Goal: Information Seeking & Learning: Learn about a topic

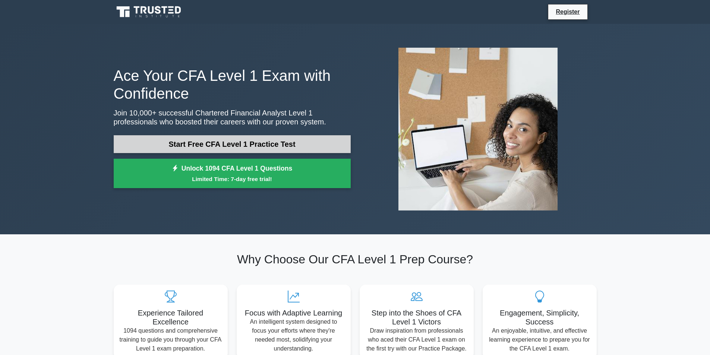
click at [321, 138] on link "Start Free CFA Level 1 Practice Test" at bounding box center [232, 144] width 237 height 18
click at [190, 141] on link "Start Free CFA Level 1 Practice Test" at bounding box center [232, 144] width 237 height 18
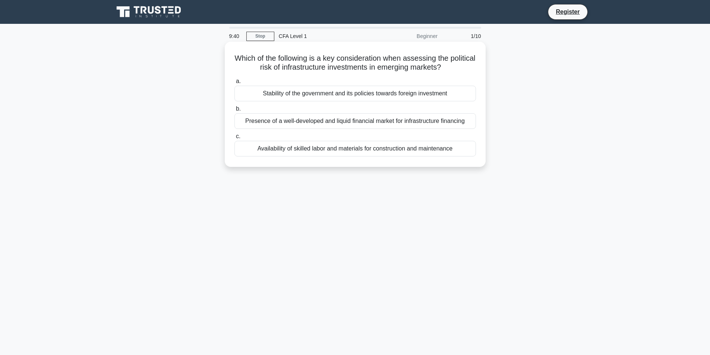
click at [372, 123] on div "Presence of a well-developed and liquid financial market for infrastructure fin…" at bounding box center [354, 121] width 241 height 16
click at [234, 111] on input "b. Presence of a well-developed and liquid financial market for infrastructure …" at bounding box center [234, 109] width 0 height 5
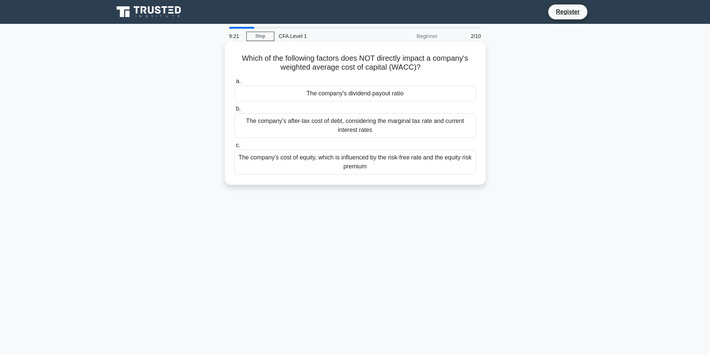
click at [380, 88] on div "The company's dividend payout ratio" at bounding box center [354, 94] width 241 height 16
click at [234, 84] on input "a. The company's dividend payout ratio" at bounding box center [234, 81] width 0 height 5
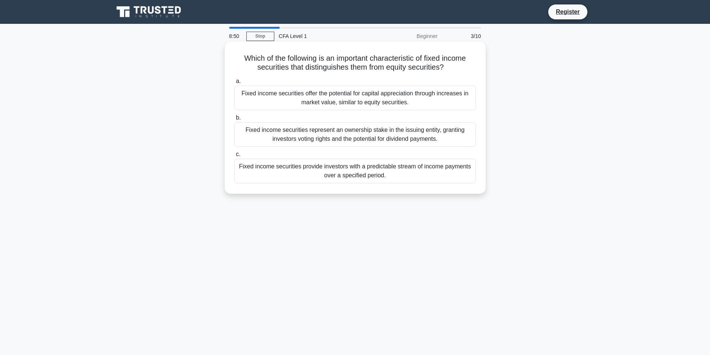
click at [405, 169] on div "Fixed income securities provide investors with a predictable stream of income p…" at bounding box center [354, 171] width 241 height 25
click at [356, 171] on div "Fixed income securities provide investors with a predictable stream of income p…" at bounding box center [354, 171] width 241 height 25
click at [284, 167] on div "Fixed income securities provide investors with a predictable stream of income p…" at bounding box center [354, 171] width 241 height 25
click at [234, 157] on input "c. Fixed income securities provide investors with a predictable stream of incom…" at bounding box center [234, 154] width 0 height 5
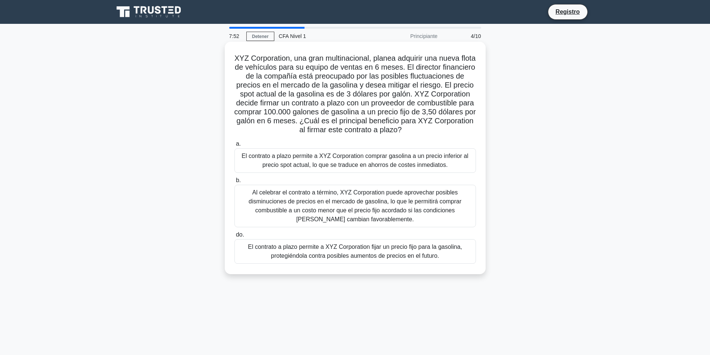
click at [369, 259] on font "El contrato a plazo permite a XYZ Corporation fijar un precio fijo para la gaso…" at bounding box center [355, 251] width 214 height 15
click at [234, 237] on input "do. El contrato a plazo permite a XYZ Corporation fijar un precio fijo para la …" at bounding box center [234, 234] width 0 height 5
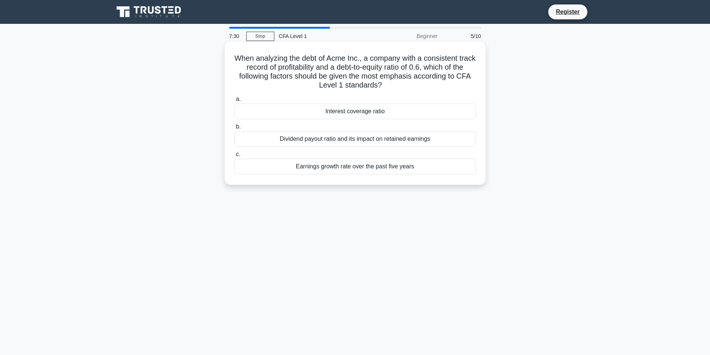
click at [418, 114] on div "Interest coverage ratio" at bounding box center [354, 112] width 241 height 16
click at [234, 102] on input "a. Interest coverage ratio" at bounding box center [234, 99] width 0 height 5
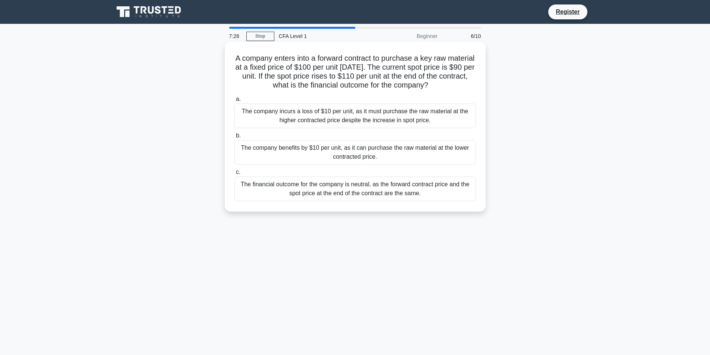
click at [416, 117] on div "The company incurs a loss of $10 per unit, as it must purchase the raw material…" at bounding box center [354, 116] width 241 height 25
click at [234, 102] on input "a. The company incurs a loss of $10 per unit, as it must purchase the raw mater…" at bounding box center [234, 99] width 0 height 5
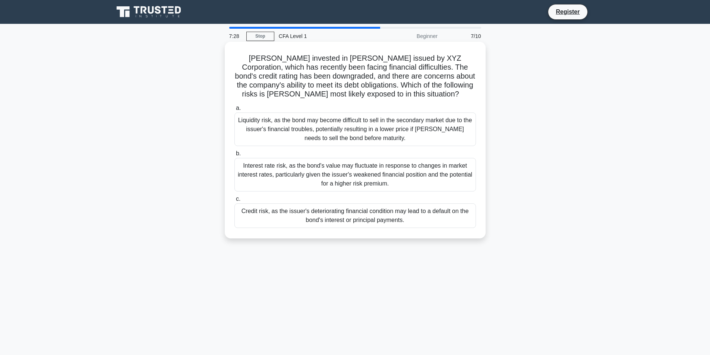
click at [417, 117] on div "Liquidity risk, as the bond may become difficult to sell in the secondary marke…" at bounding box center [354, 130] width 241 height 34
click at [234, 111] on input "a. Liquidity risk, as the bond may become difficult to sell in the secondary ma…" at bounding box center [234, 108] width 0 height 5
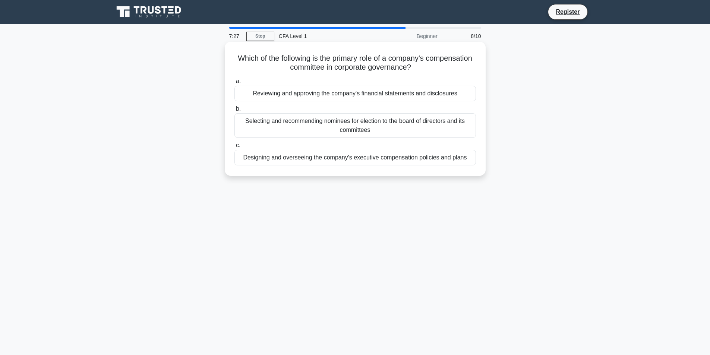
click at [417, 116] on div "Selecting and recommending nominees for election to the board of directors and …" at bounding box center [354, 125] width 241 height 25
click at [234, 111] on input "b. Selecting and recommending nominees for election to the board of directors a…" at bounding box center [234, 109] width 0 height 5
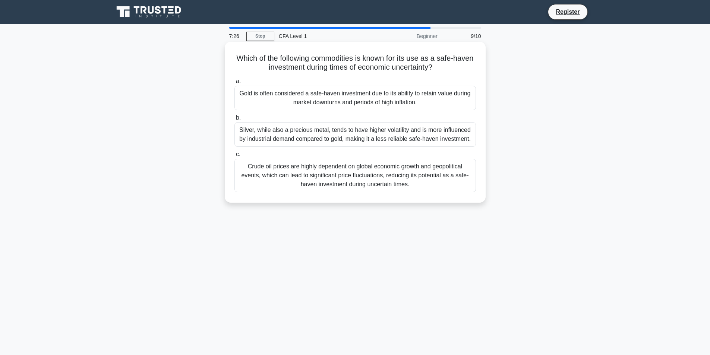
drag, startPoint x: 424, startPoint y: 184, endPoint x: 420, endPoint y: 181, distance: 4.7
click at [421, 184] on div "Crude oil prices are highly dependent on global economic growth and geopolitica…" at bounding box center [354, 176] width 241 height 34
click at [234, 157] on input "c. Crude oil prices are highly dependent on global economic growth and geopolit…" at bounding box center [234, 154] width 0 height 5
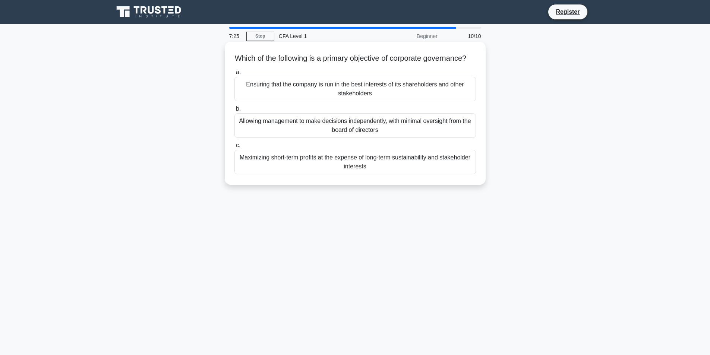
click at [425, 92] on div "Ensuring that the company is run in the best interests of its shareholders and …" at bounding box center [354, 89] width 241 height 25
click at [234, 75] on input "a. Ensuring that the company is run in the best interests of its shareholders a…" at bounding box center [234, 72] width 0 height 5
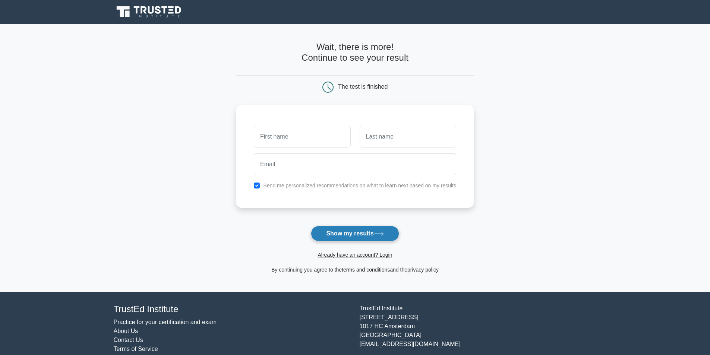
click at [365, 238] on button "Show my results" at bounding box center [355, 234] width 88 height 16
